Goal: Transaction & Acquisition: Download file/media

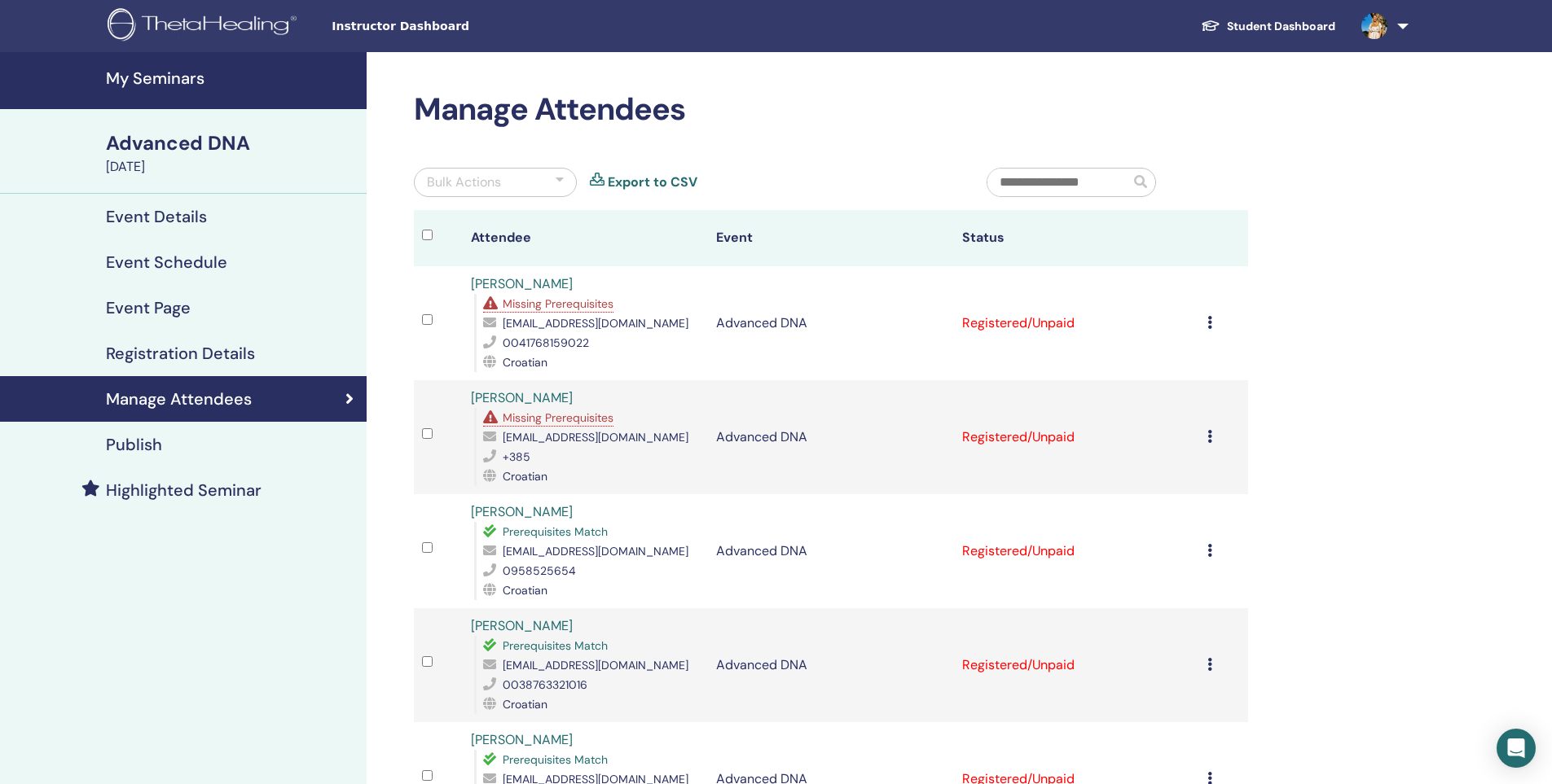
click at [1209, 557] on icon at bounding box center [1209, 551] width 5 height 13
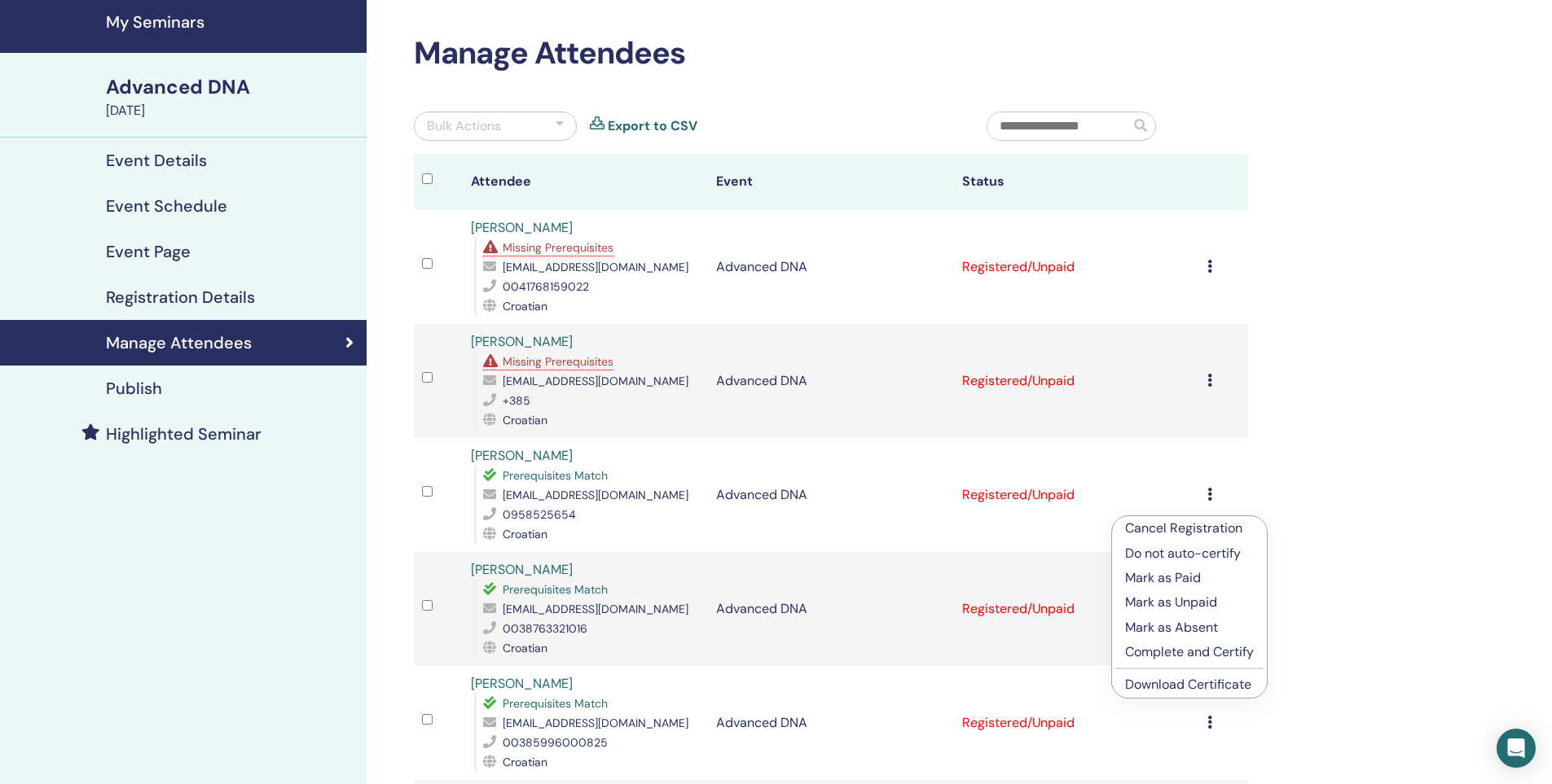
scroll to position [163, 0]
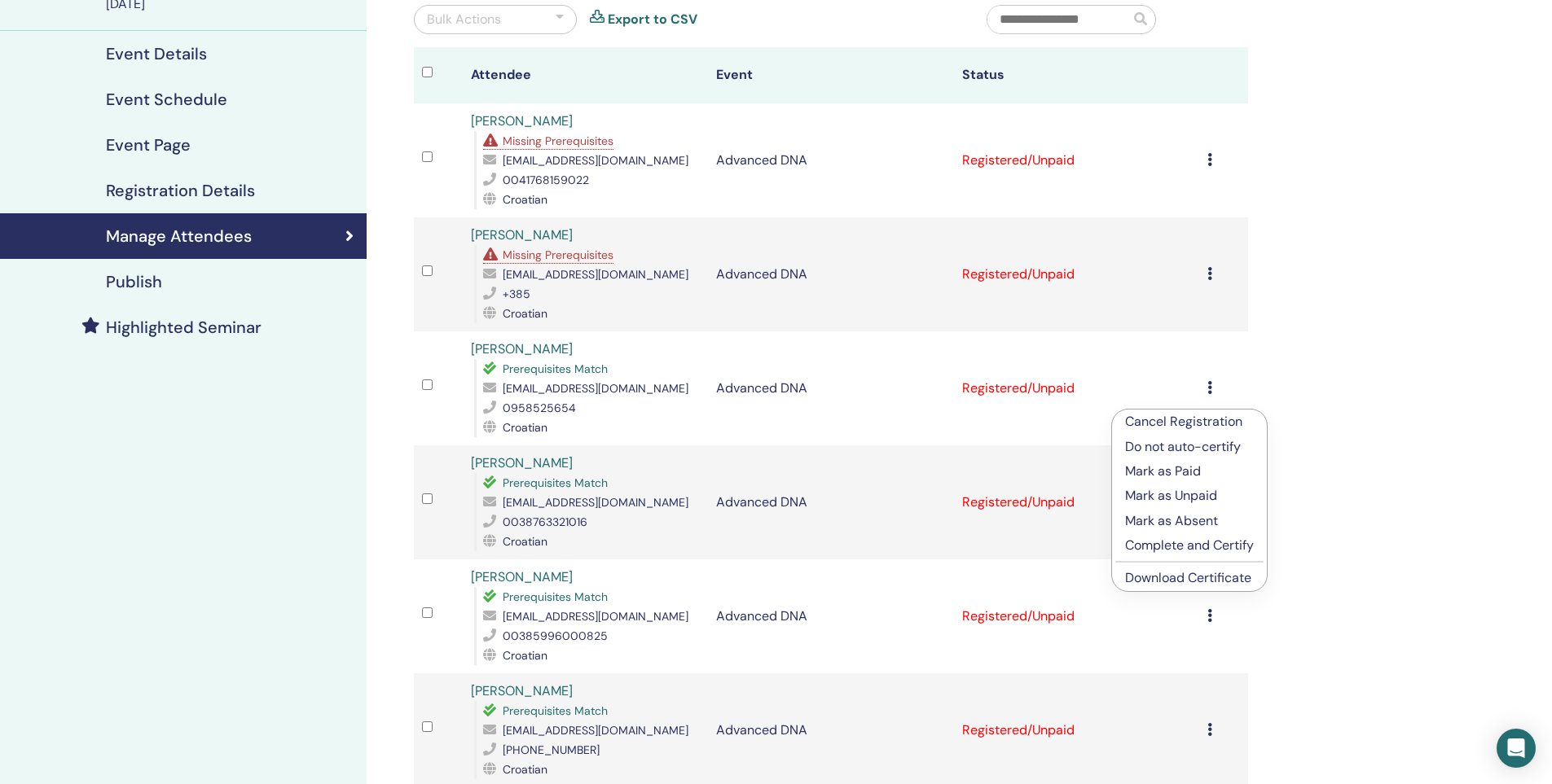
click at [1209, 284] on div "Cancel Registration Do not auto-certify Mark as Paid Mark as Unpaid Mark as Abs…" at bounding box center [1223, 274] width 32 height 19
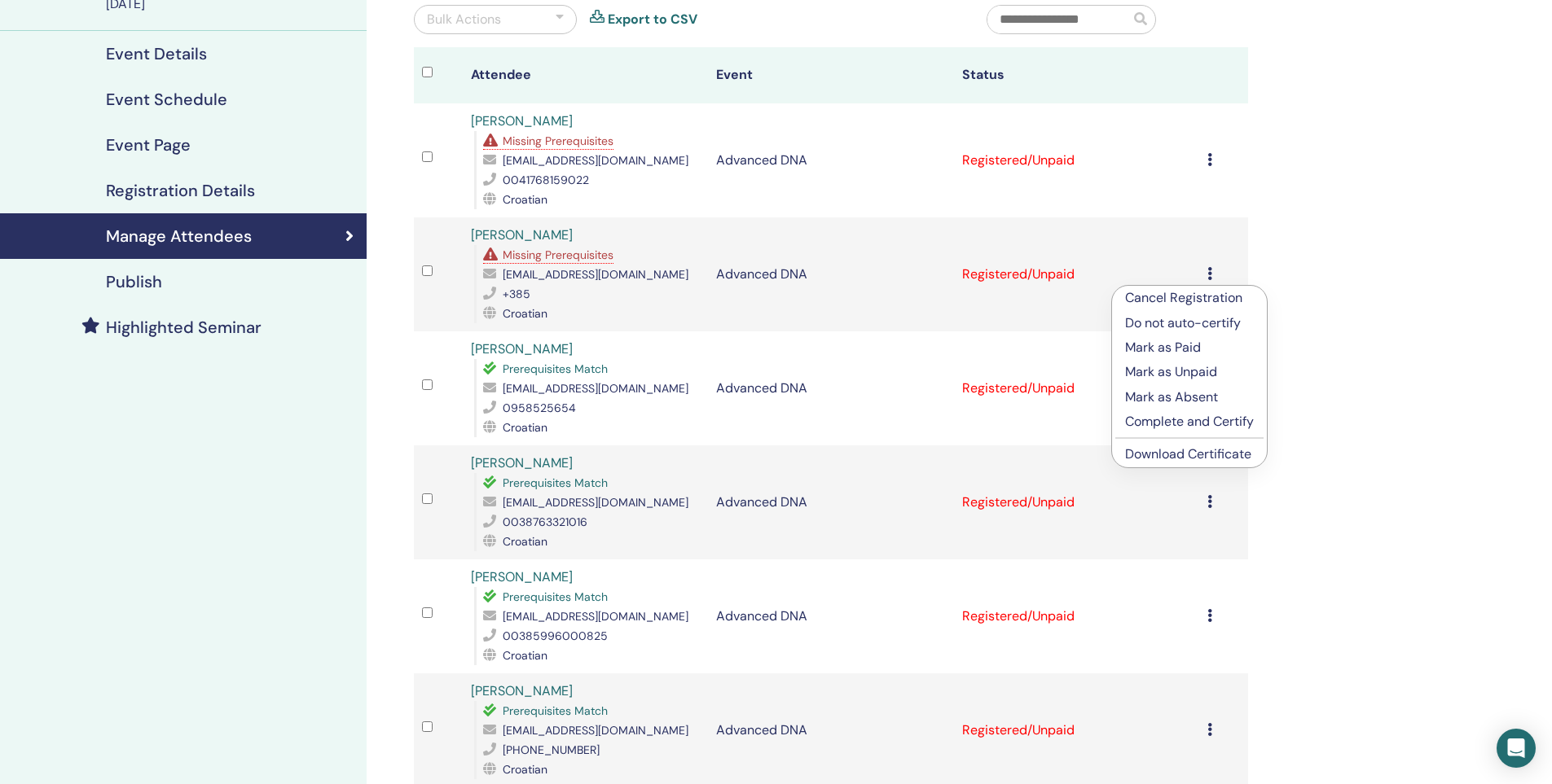
click at [1230, 449] on link "Download Certificate" at bounding box center [1187, 454] width 126 height 17
click at [1210, 394] on icon at bounding box center [1209, 388] width 5 height 13
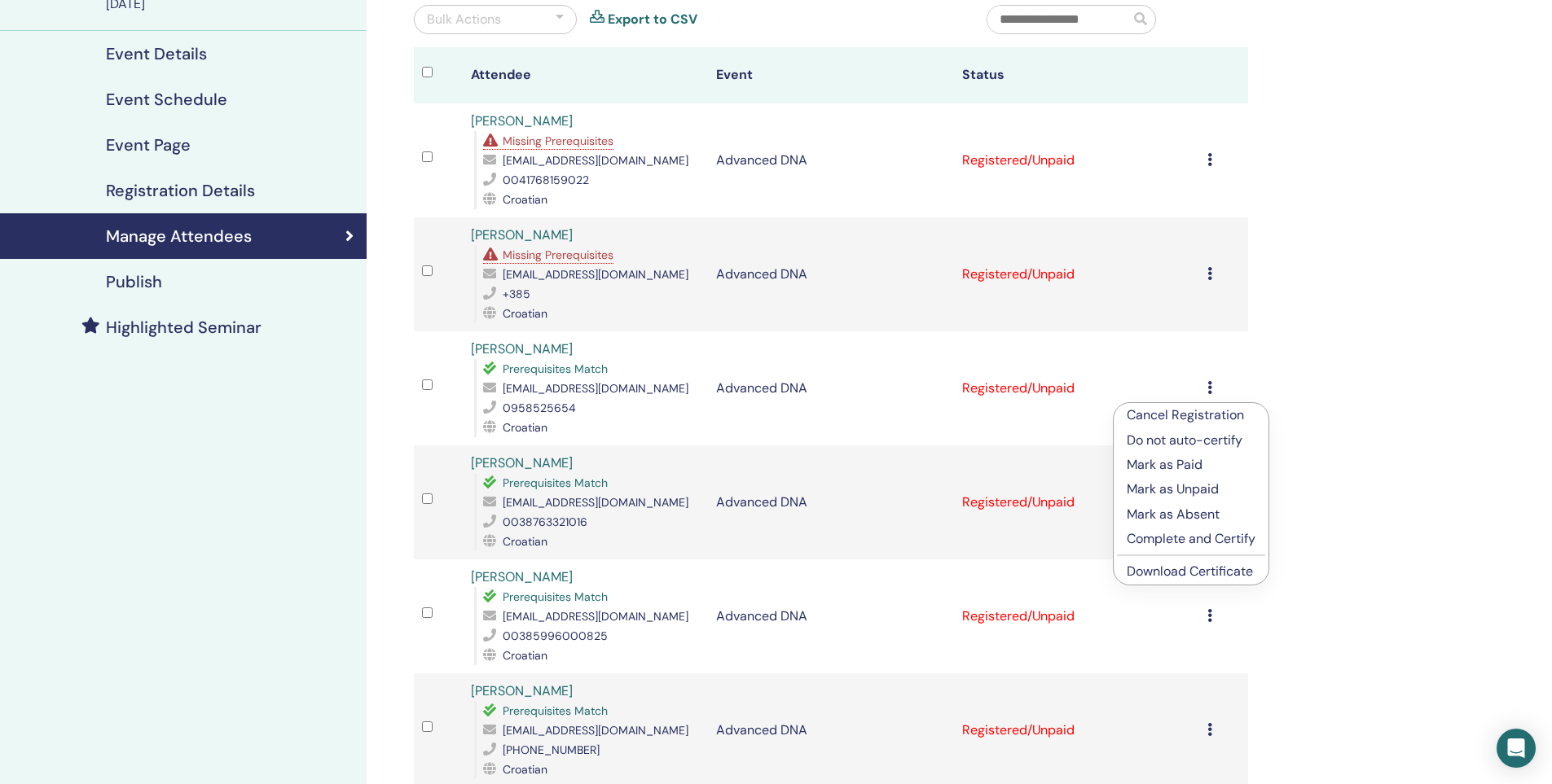
click at [1208, 574] on link "Download Certificate" at bounding box center [1189, 571] width 126 height 17
click at [1214, 512] on div "Cancel Registration Do not auto-certify Mark as Paid Mark as Unpaid Mark as Abs…" at bounding box center [1223, 502] width 32 height 19
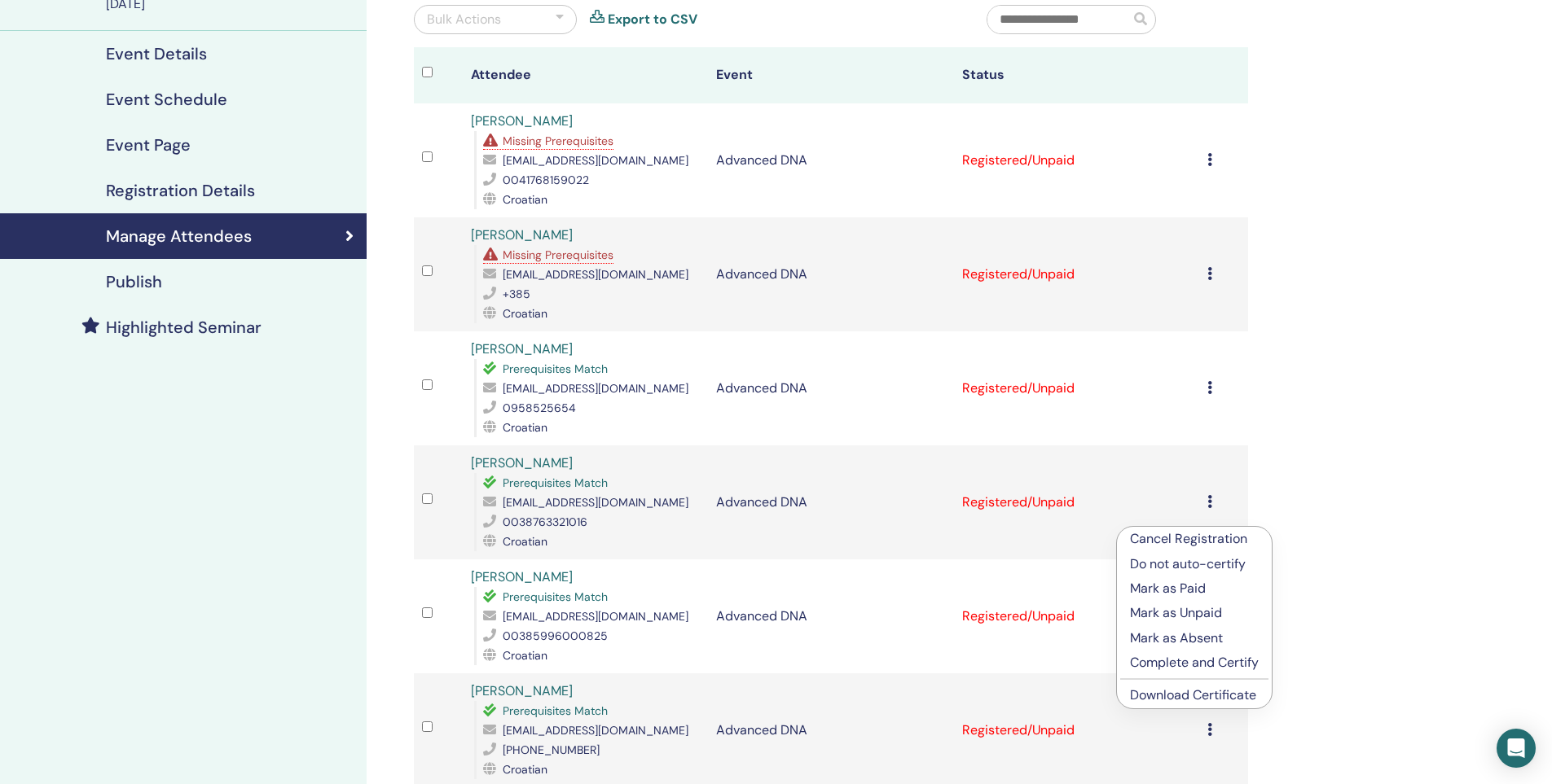
click at [1327, 513] on div "Manage Attendees Bulk Actions Export to CSV Attendee Event Status [PERSON_NAME]…" at bounding box center [884, 541] width 1034 height 1304
click at [1213, 626] on div "Cancel Registration Do not auto-certify Mark as Paid Mark as Unpaid Mark as Abs…" at bounding box center [1223, 616] width 32 height 19
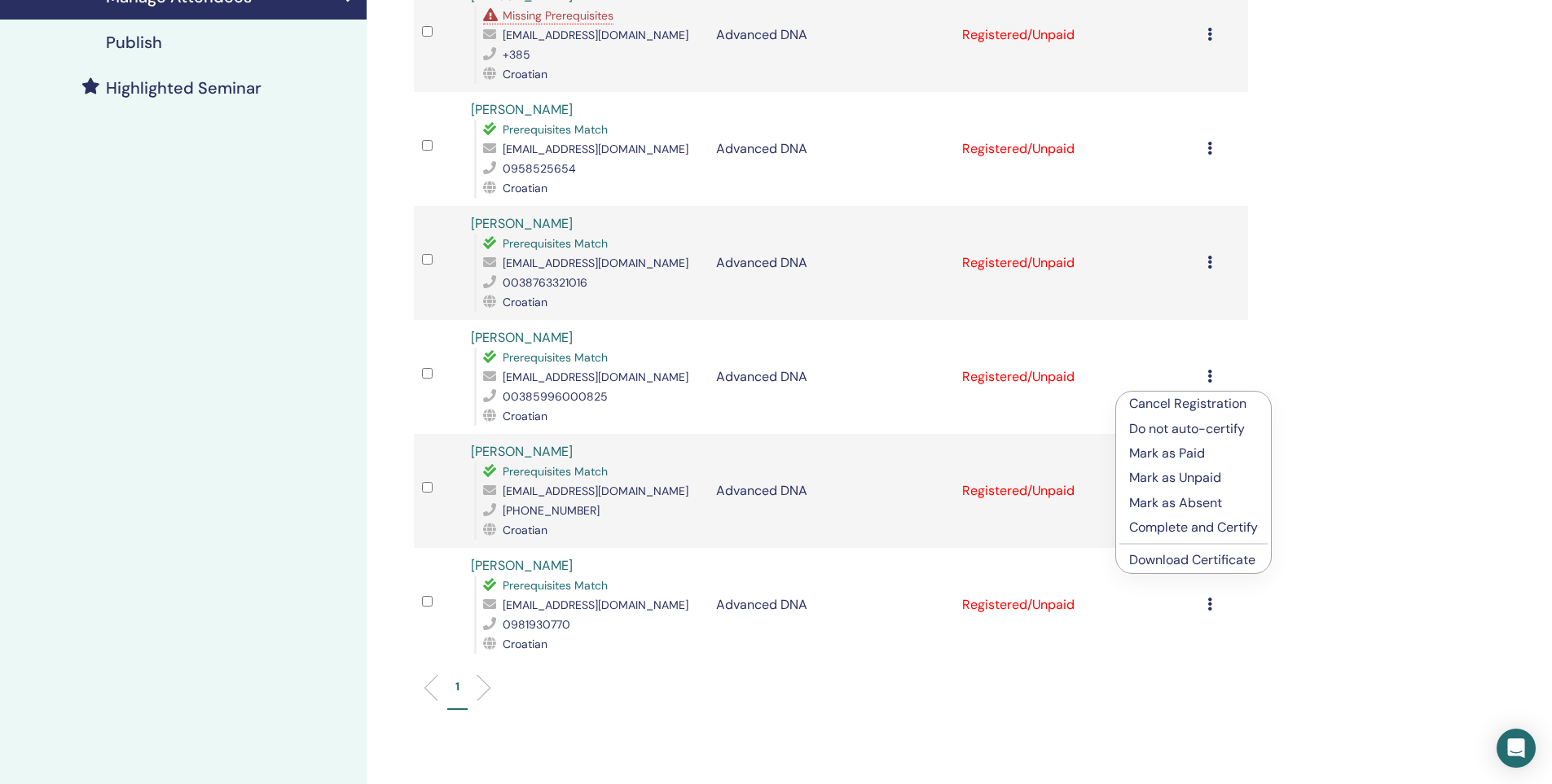
scroll to position [407, 0]
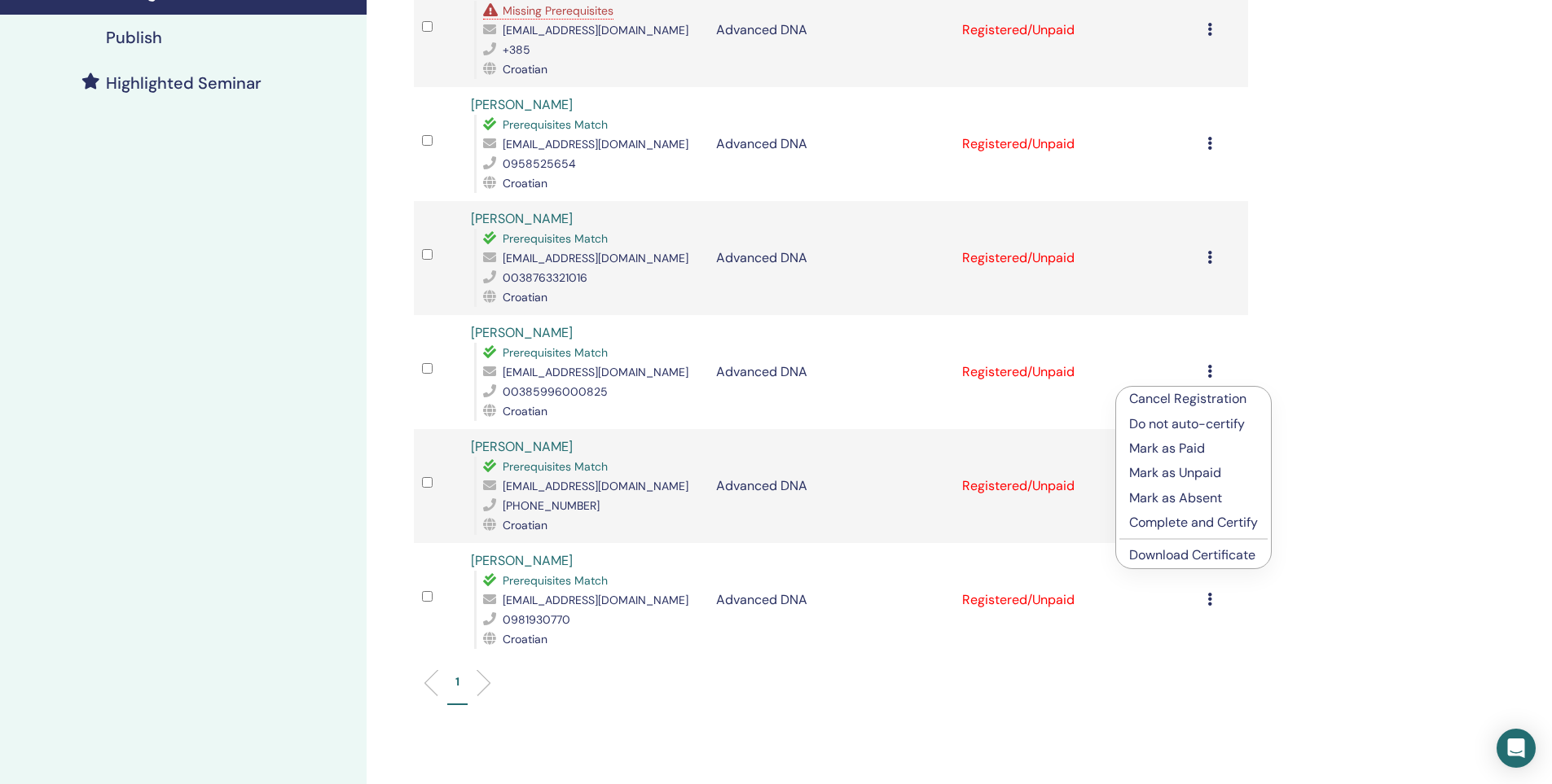
click at [1177, 557] on link "Download Certificate" at bounding box center [1192, 554] width 126 height 17
click at [1214, 495] on div "Cancel Registration Do not auto-certify Mark as Paid Mark as Unpaid Mark as Abs…" at bounding box center [1223, 485] width 32 height 19
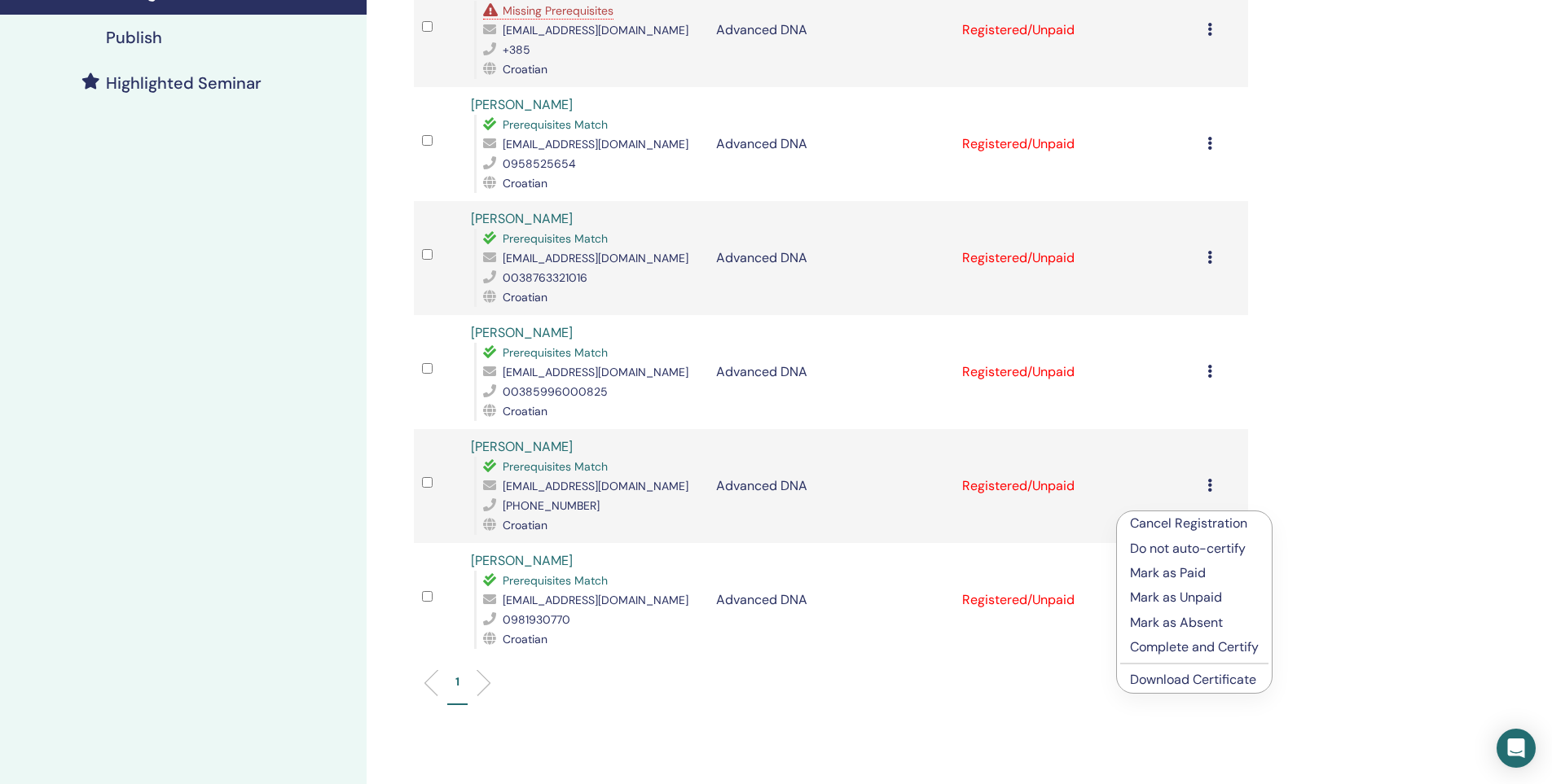
click at [1198, 681] on link "Download Certificate" at bounding box center [1193, 679] width 126 height 17
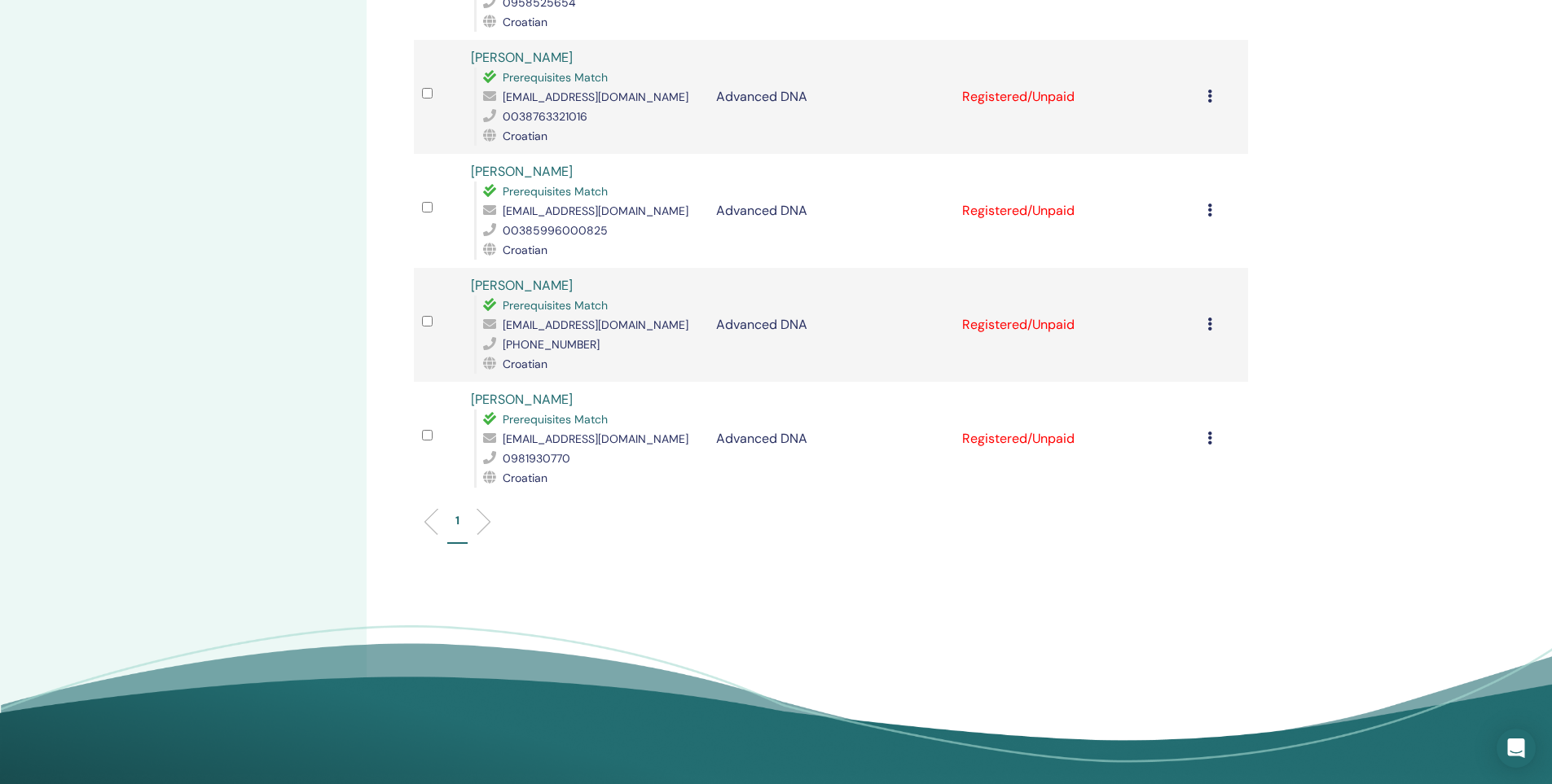
scroll to position [570, 0]
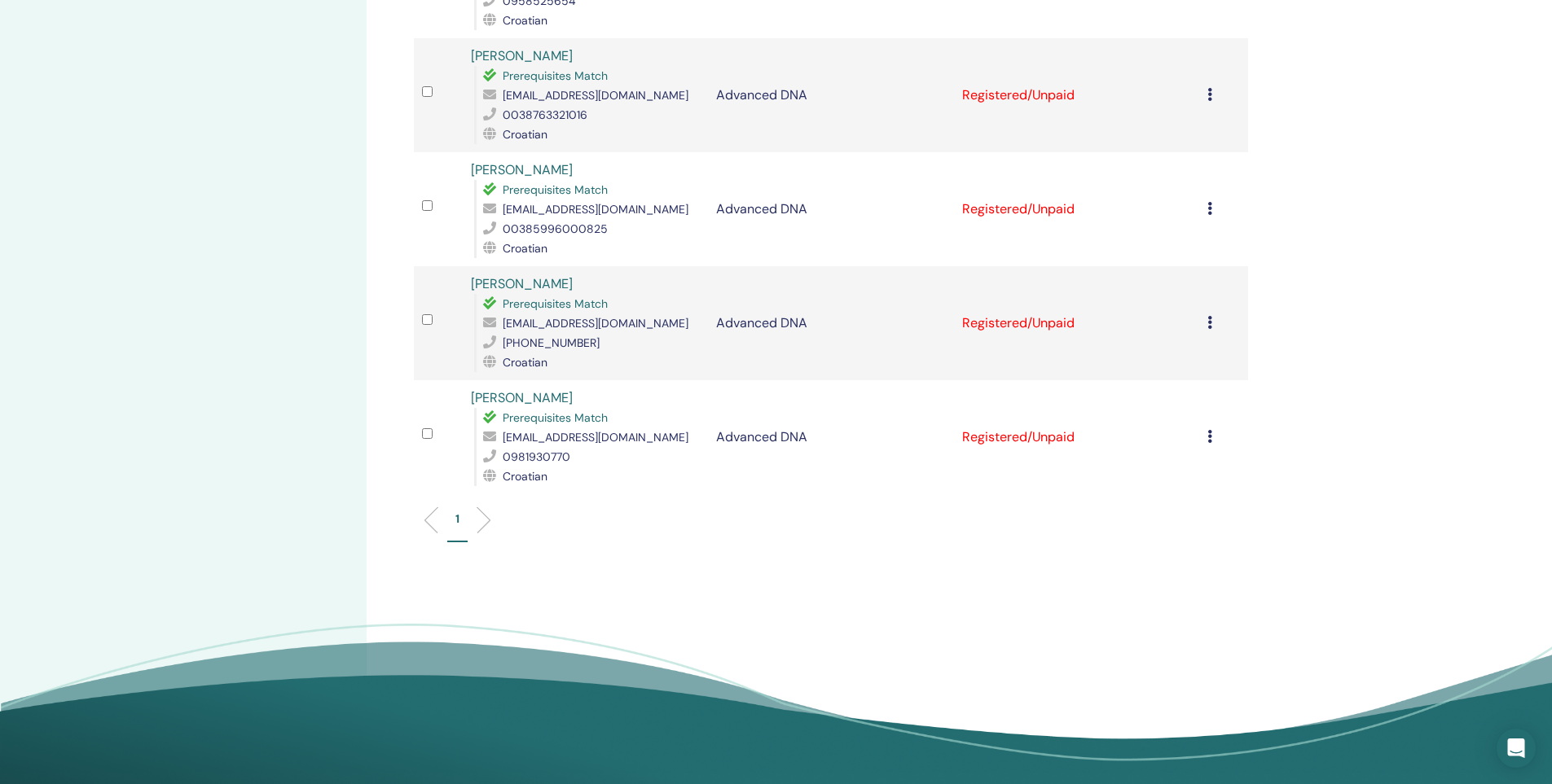
click at [1200, 456] on td "Cancel Registration Do not auto-certify Mark as Paid Mark as Unpaid Mark as Abs…" at bounding box center [1223, 437] width 49 height 114
click at [1207, 443] on icon at bounding box center [1209, 437] width 5 height 13
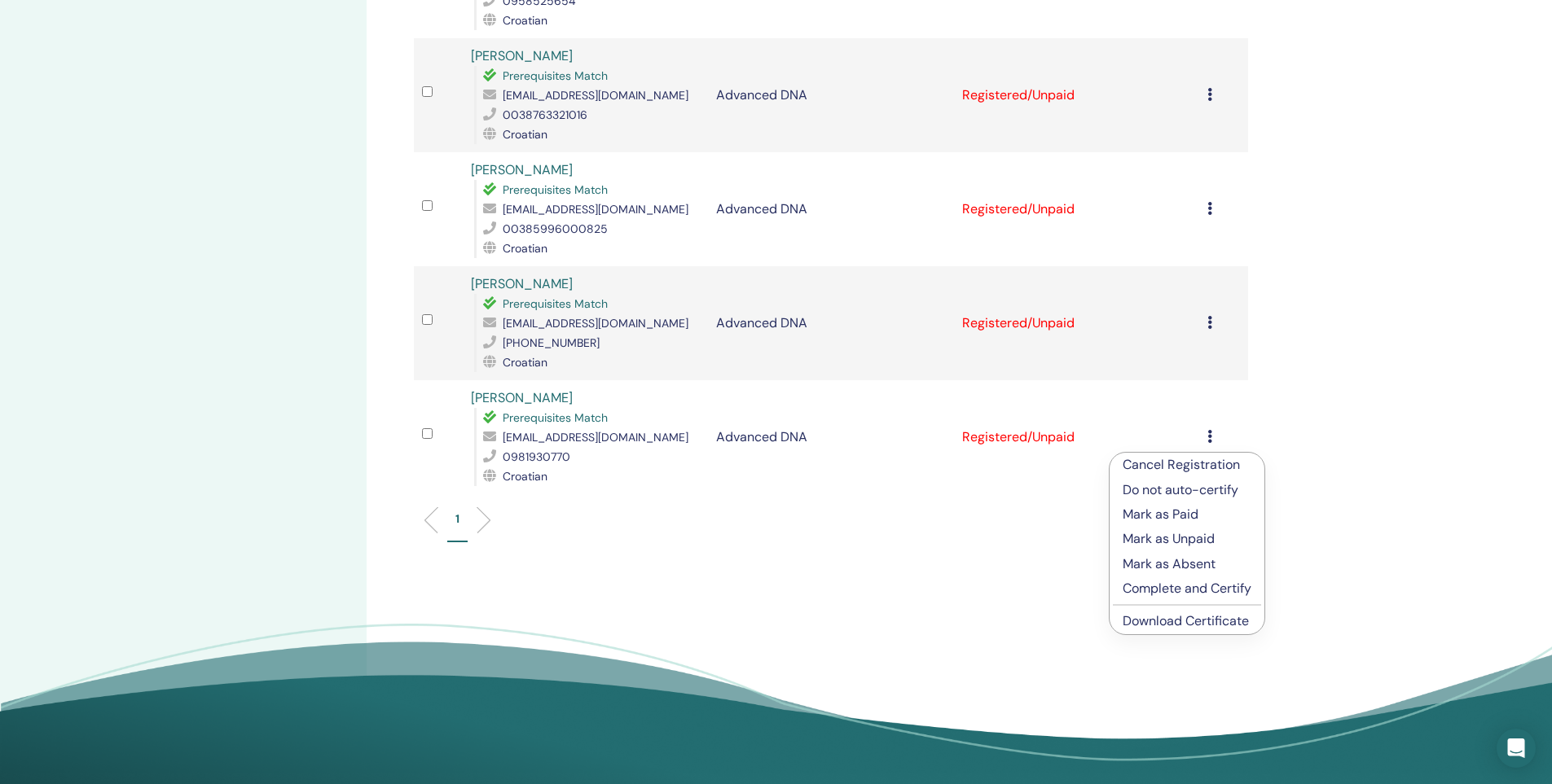
click at [1227, 627] on link "Download Certificate" at bounding box center [1185, 620] width 126 height 17
